Goal: Task Accomplishment & Management: Use online tool/utility

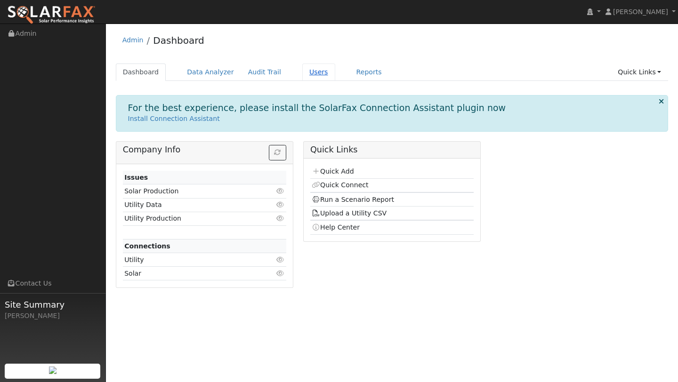
click at [305, 72] on link "Users" at bounding box center [318, 72] width 33 height 17
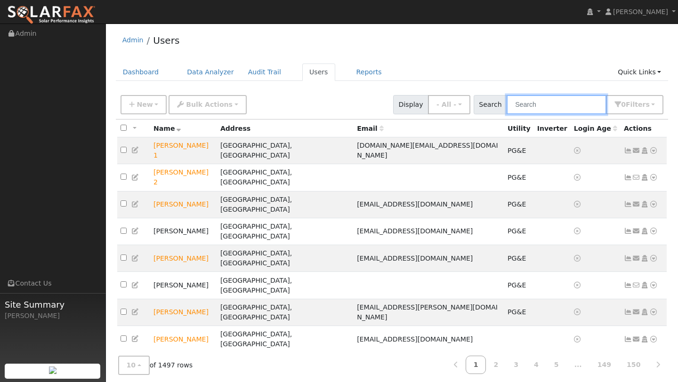
click at [546, 106] on input "text" at bounding box center [556, 104] width 100 height 19
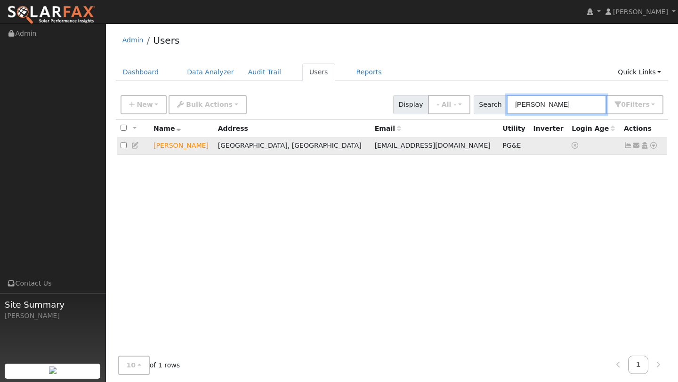
type input "parsons"
click at [655, 152] on td "Send Email... Copy a Link Reset Password Open Access Data Analyzer Reports Scen…" at bounding box center [643, 145] width 47 height 17
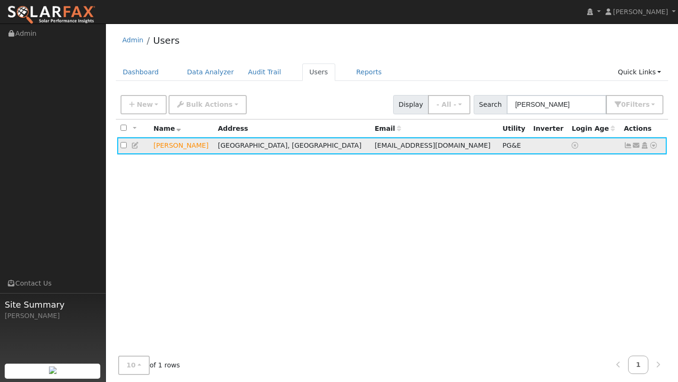
click at [654, 147] on icon at bounding box center [653, 145] width 8 height 7
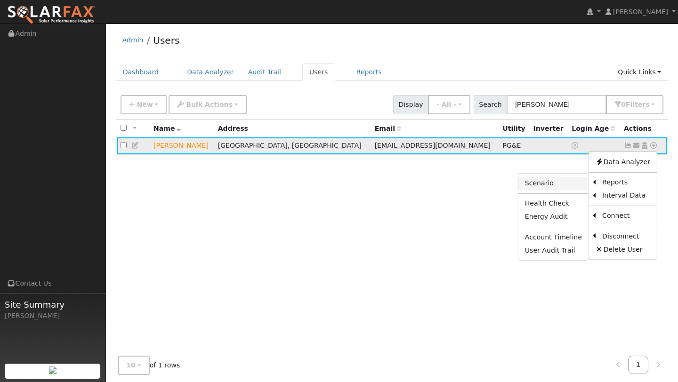
click at [572, 188] on link "Scenario" at bounding box center [553, 183] width 70 height 13
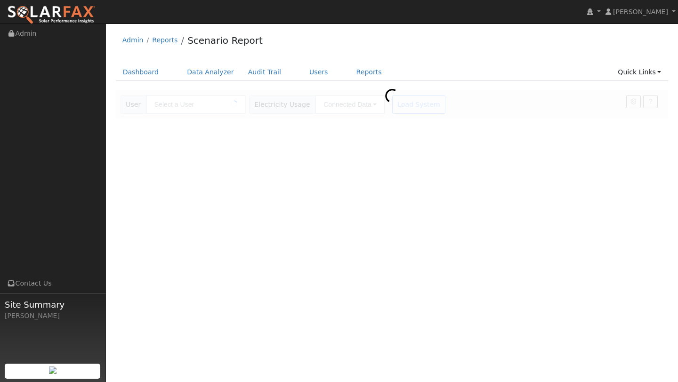
type input "[PERSON_NAME]"
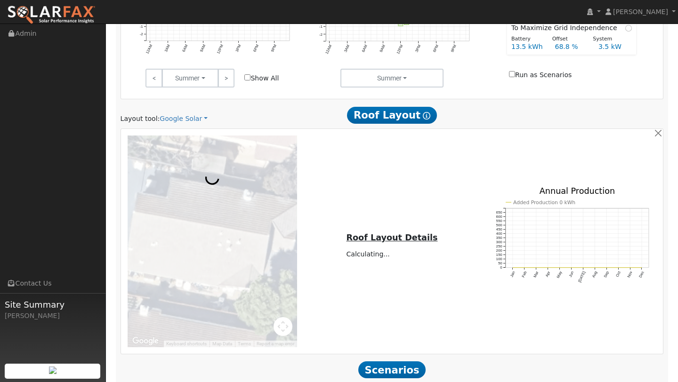
scroll to position [499, 0]
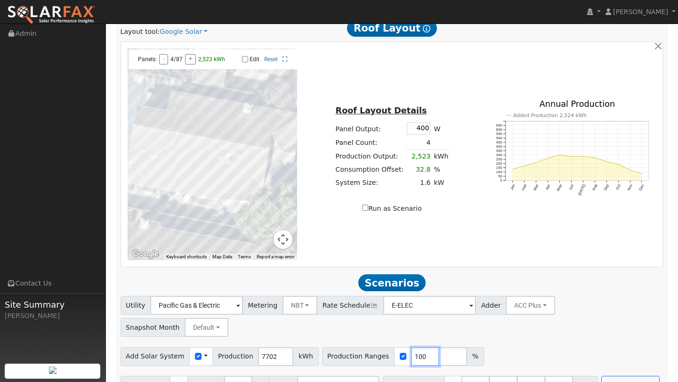
click at [416, 347] on input "100" at bounding box center [425, 356] width 28 height 19
type input "188"
click at [516, 343] on div "Add Solar System Use CSV Data Production 7702 kWh Production Ranges 188 %" at bounding box center [392, 354] width 546 height 22
click at [601, 376] on button "Run Scenarios" at bounding box center [630, 385] width 58 height 19
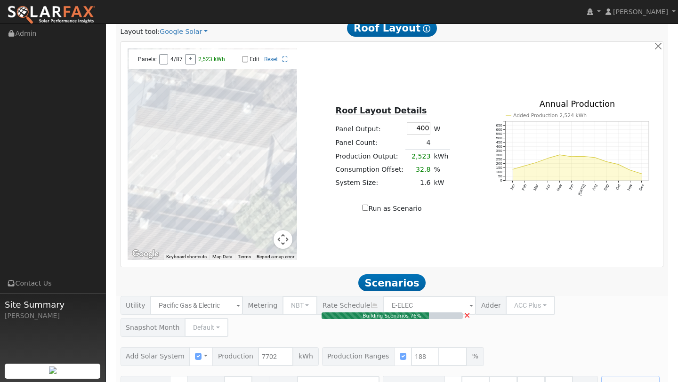
type input "9.7"
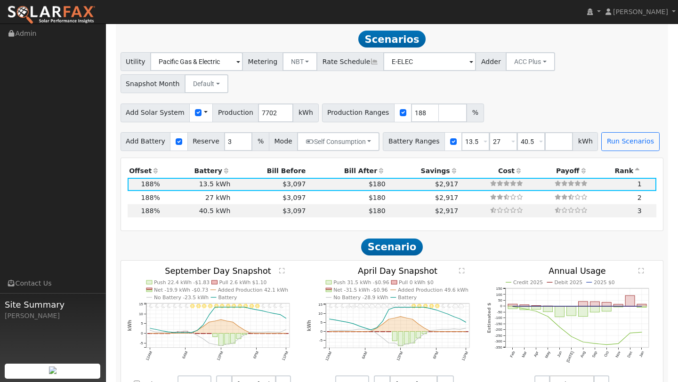
scroll to position [745, 0]
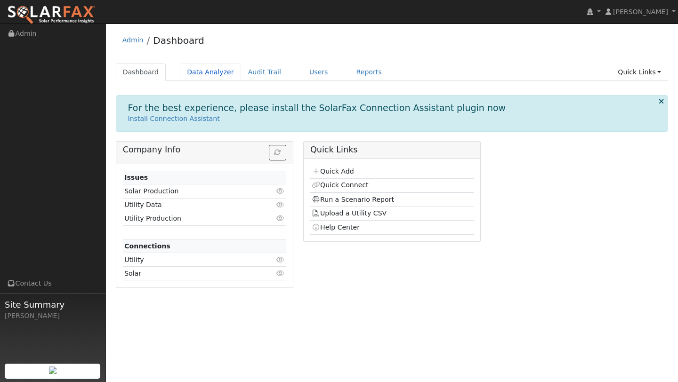
click at [219, 72] on link "Data Analyzer" at bounding box center [210, 72] width 61 height 17
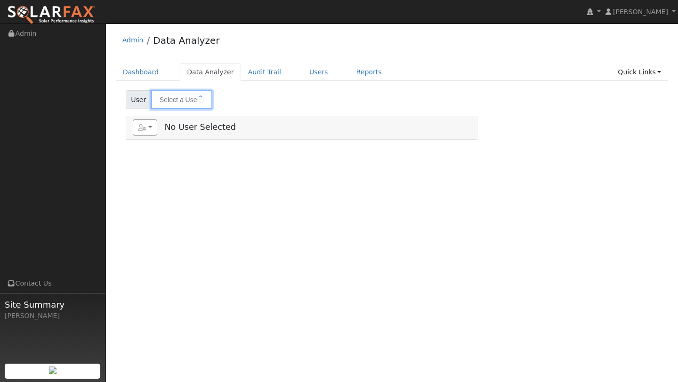
type input "[PERSON_NAME]"
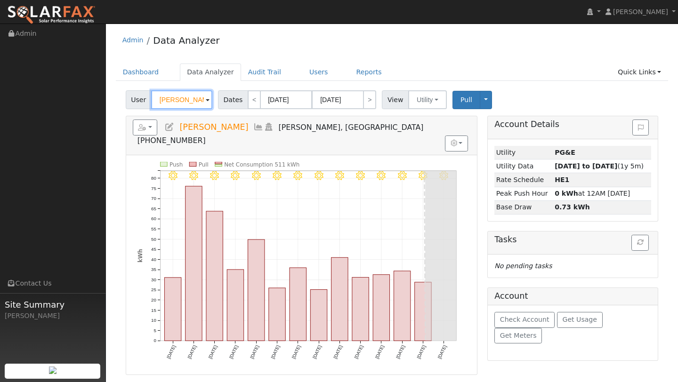
click at [193, 98] on input "[PERSON_NAME]" at bounding box center [181, 99] width 61 height 19
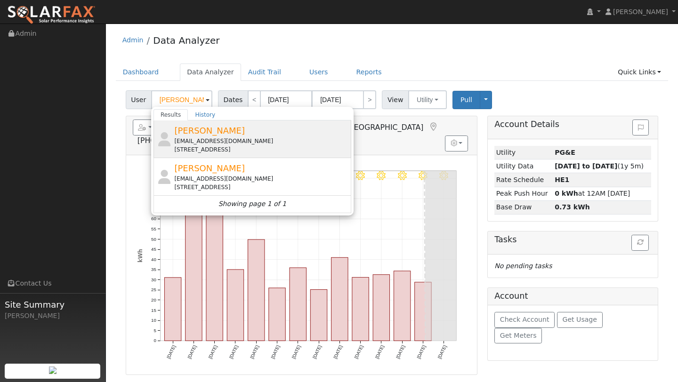
click at [190, 132] on span "[PERSON_NAME]" at bounding box center [209, 131] width 71 height 10
type input "[PERSON_NAME]"
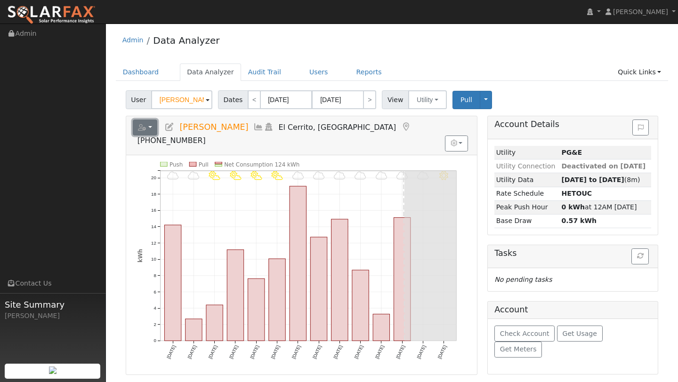
click at [151, 126] on button "button" at bounding box center [145, 128] width 25 height 16
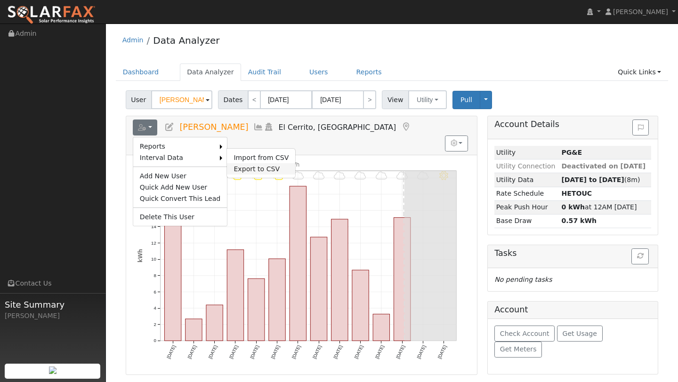
click at [251, 163] on link "Export to CSV" at bounding box center [261, 168] width 68 height 11
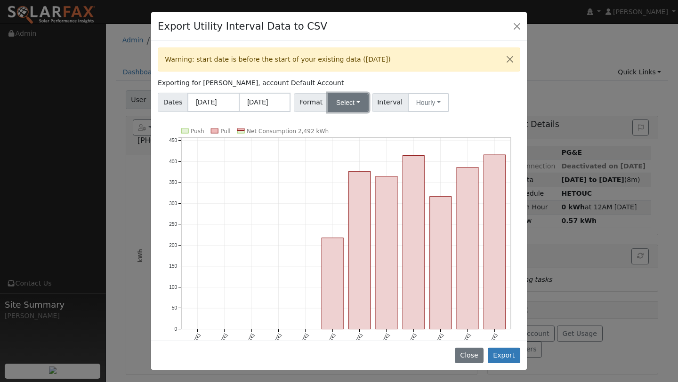
click at [358, 111] on button "Select" at bounding box center [347, 102] width 41 height 19
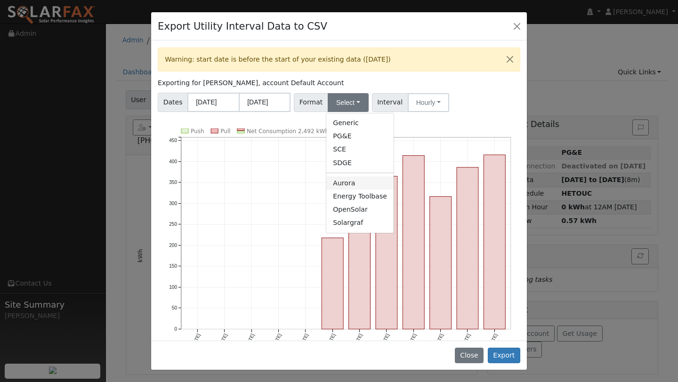
click at [345, 176] on link "Aurora" at bounding box center [359, 182] width 67 height 13
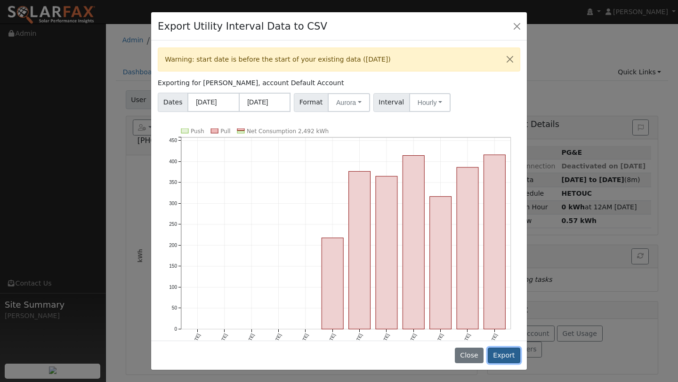
click at [503, 357] on button "Export" at bounding box center [503, 356] width 32 height 16
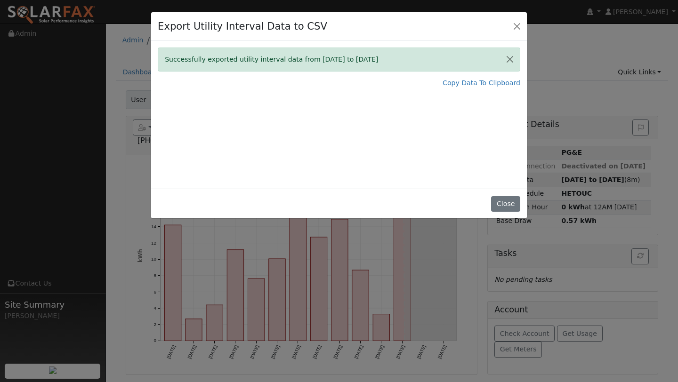
click at [313, 97] on div "Successfully exported utility interval data from [DATE] to [DATE] Copy Data To …" at bounding box center [338, 114] width 375 height 148
click at [457, 86] on link "Copy Data To Clipboard" at bounding box center [481, 83] width 78 height 10
